Goal: Information Seeking & Learning: Learn about a topic

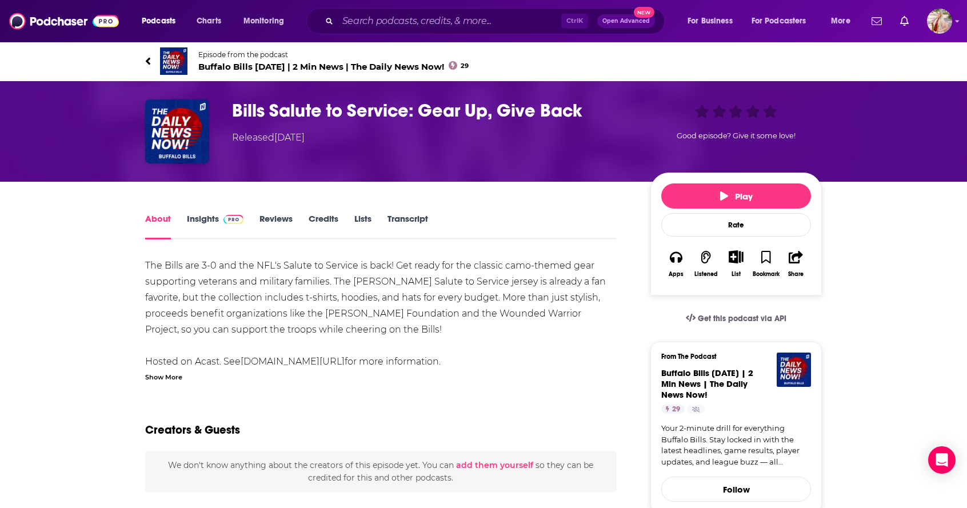
click at [201, 219] on link "Insights" at bounding box center [215, 226] width 57 height 26
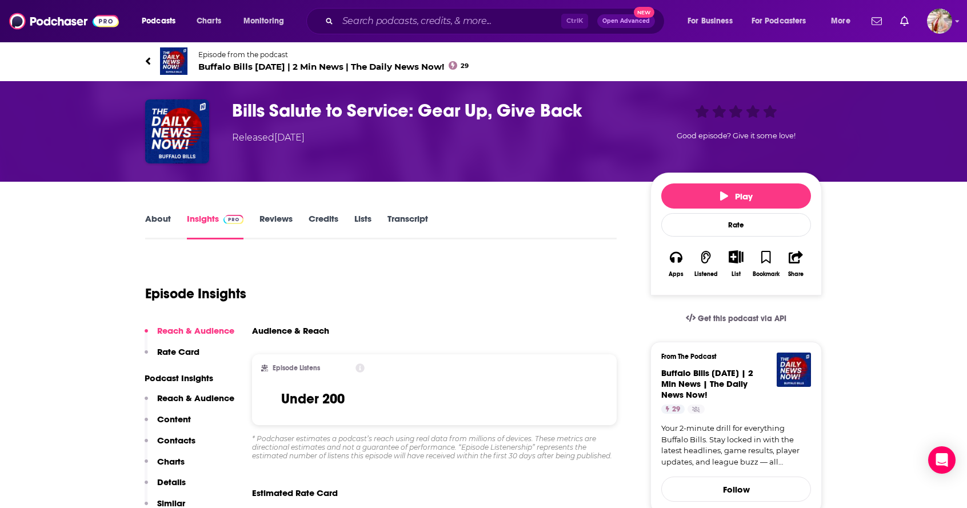
drag, startPoint x: 161, startPoint y: 221, endPoint x: 251, endPoint y: 253, distance: 96.5
click at [161, 221] on link "About" at bounding box center [158, 226] width 26 height 26
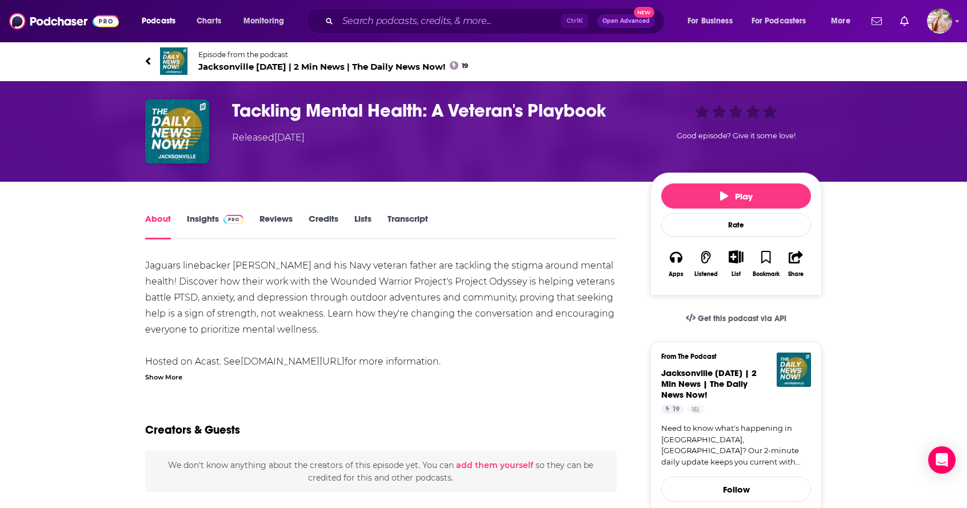
drag, startPoint x: 224, startPoint y: 217, endPoint x: 213, endPoint y: 217, distance: 11.4
click at [224, 217] on img at bounding box center [233, 219] width 20 height 9
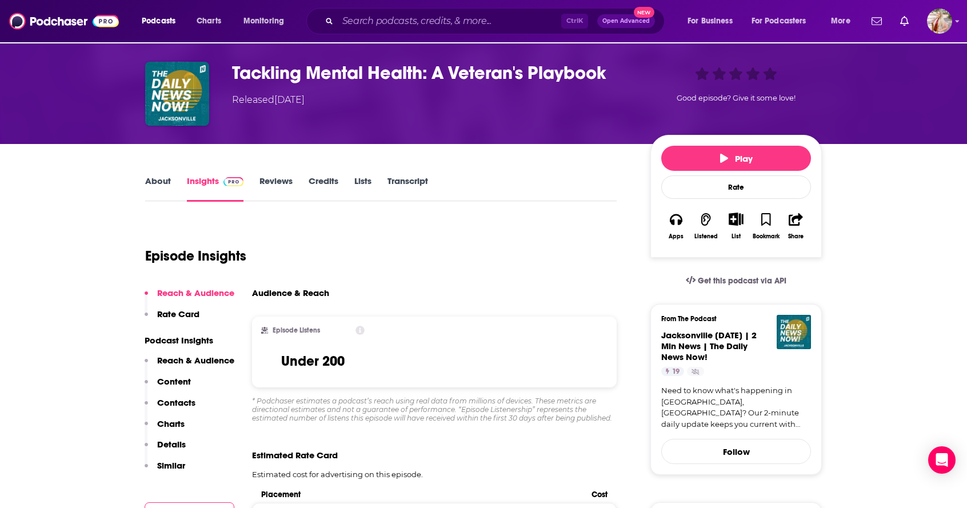
scroll to position [57, 0]
